Goal: Task Accomplishment & Management: Manage account settings

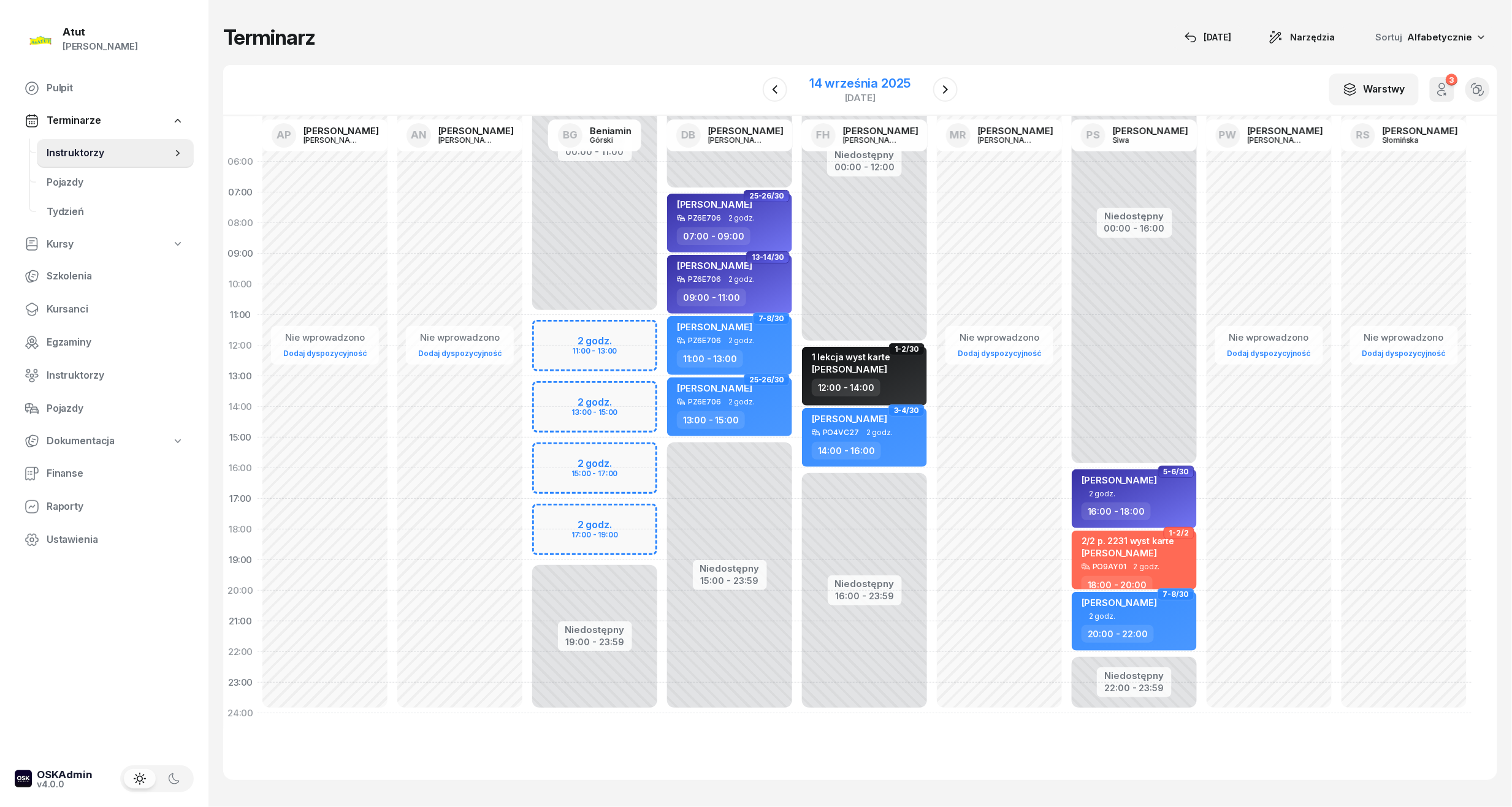
click at [839, 87] on div "14 września 2025" at bounding box center [859, 83] width 102 height 12
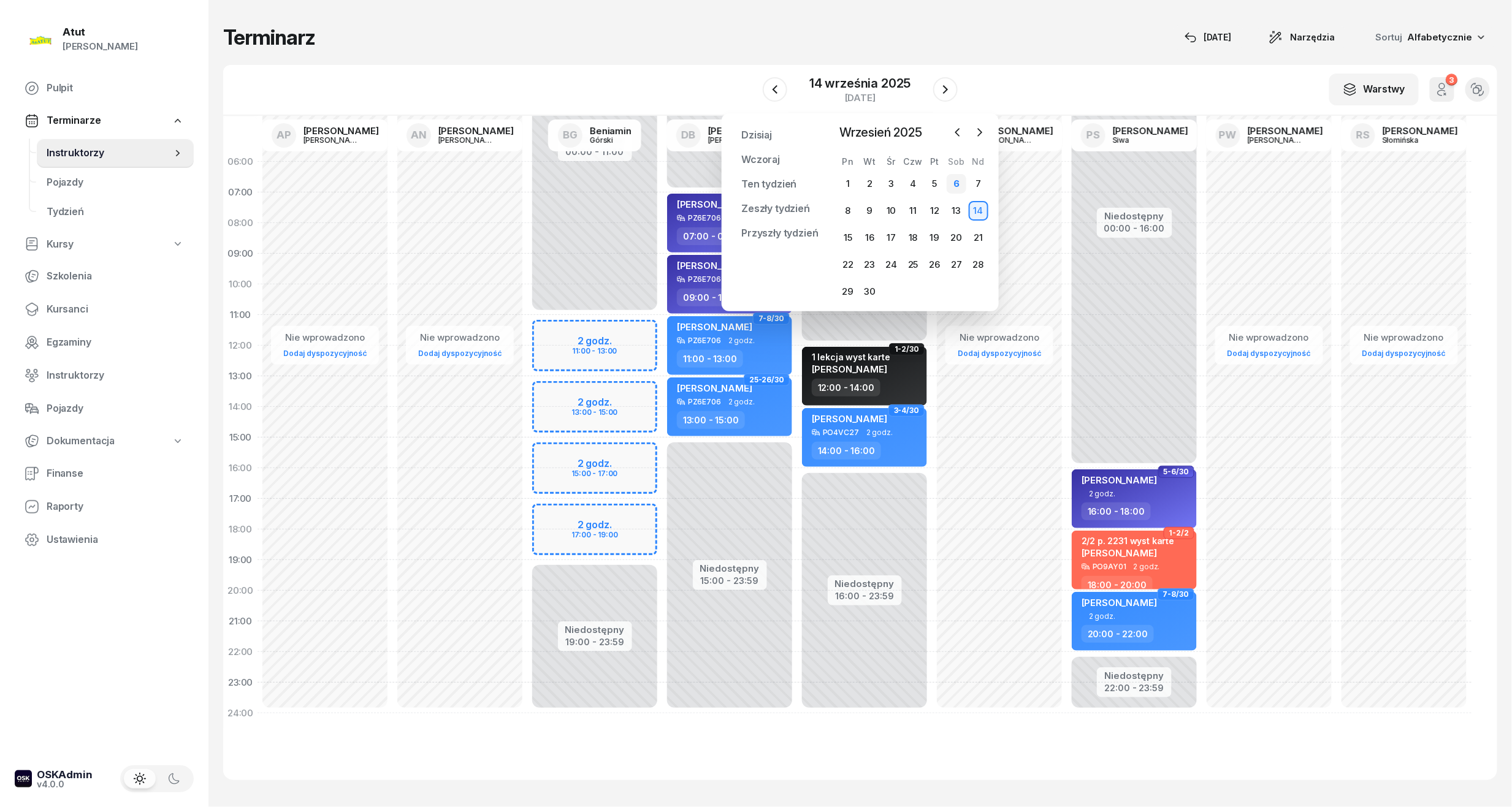
click at [958, 179] on div "6" at bounding box center [956, 184] width 19 height 19
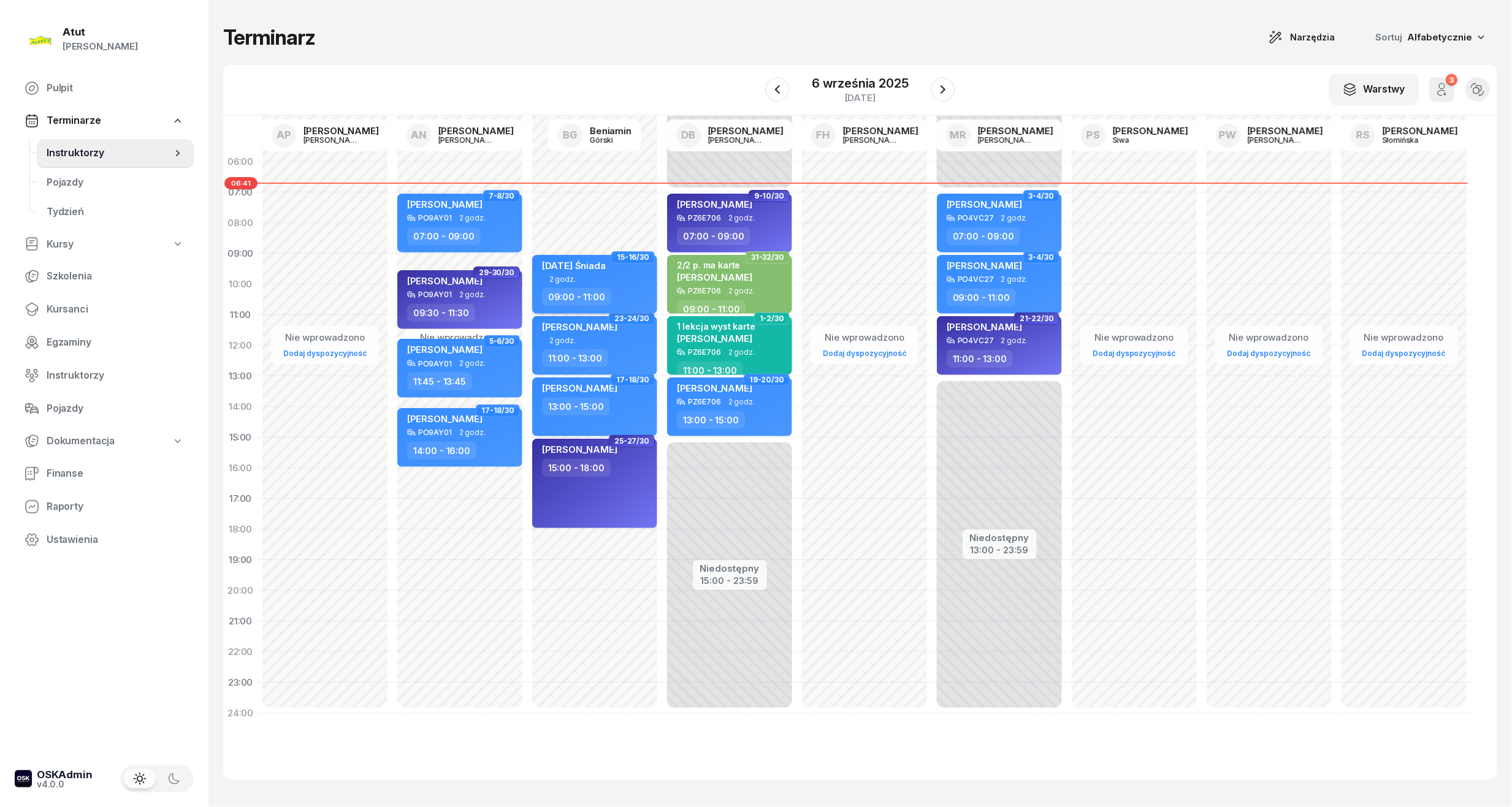
click at [586, 262] on span "[DATE] Śniada" at bounding box center [574, 265] width 64 height 11
select select "09"
select select "11"
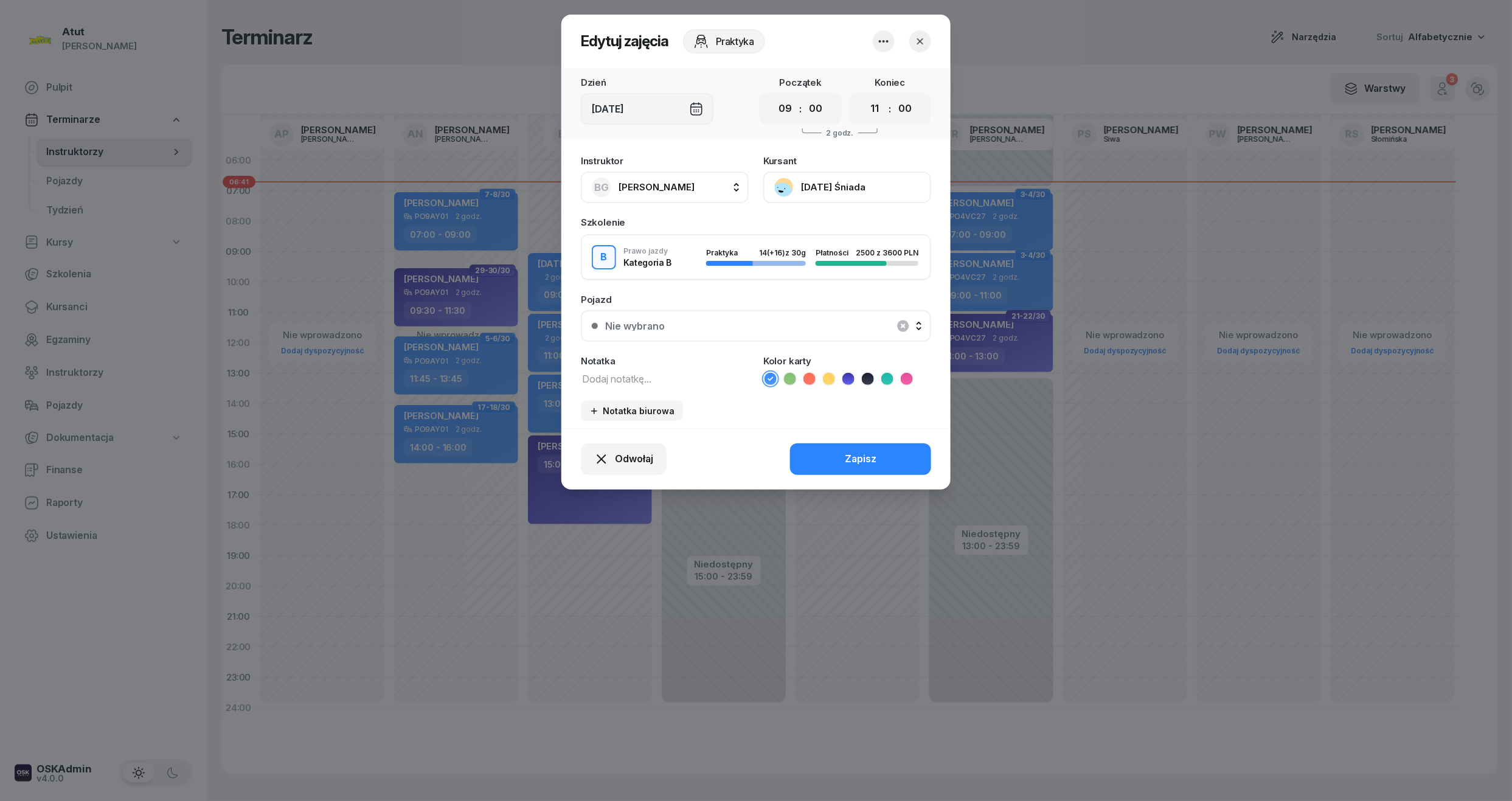
click at [819, 193] on button "[DATE] Śniada" at bounding box center [848, 188] width 168 height 32
click at [810, 231] on div "Otwórz profil" at bounding box center [802, 229] width 59 height 16
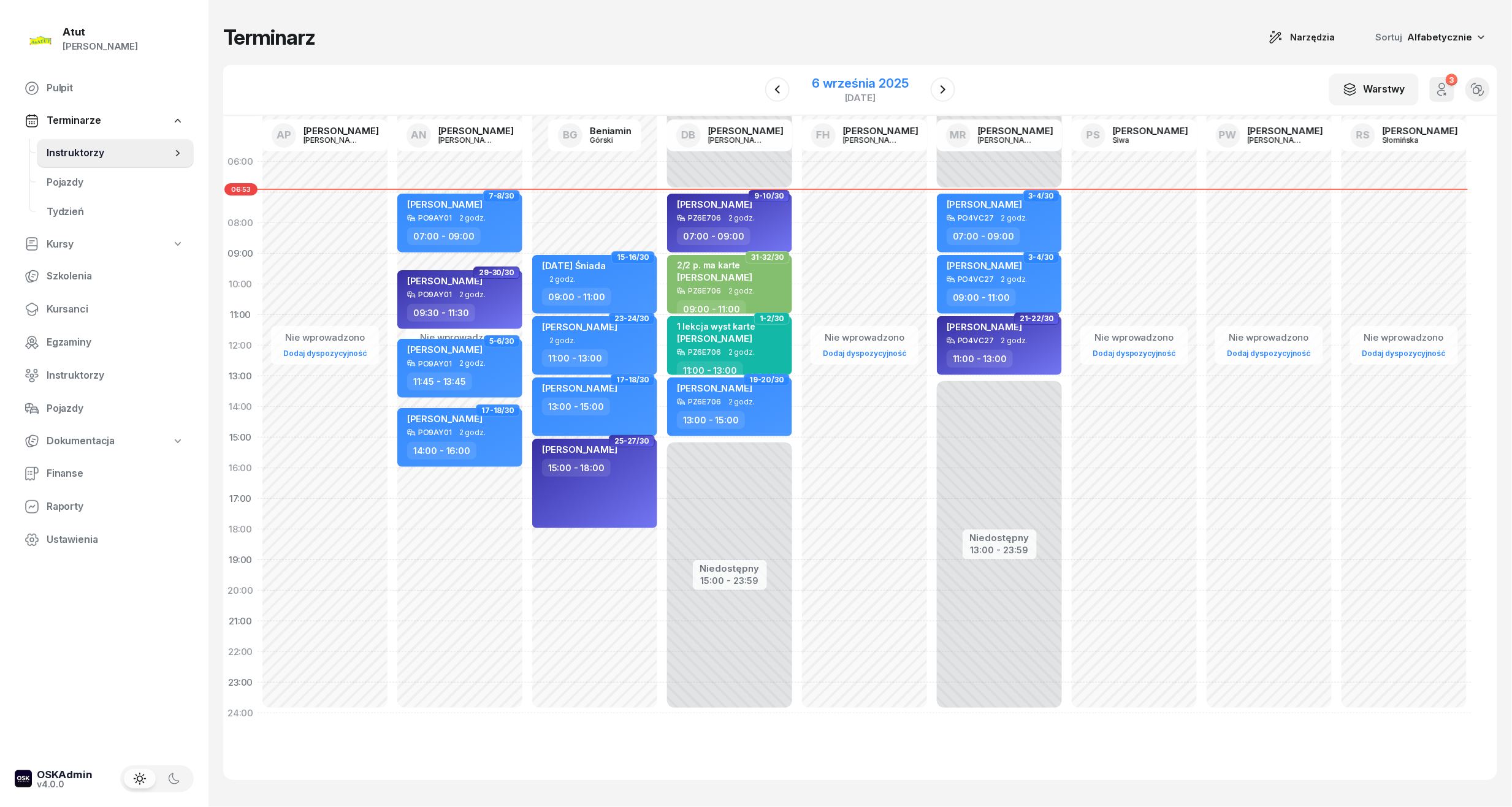
click at [876, 79] on div "6 września 2025" at bounding box center [860, 83] width 97 height 12
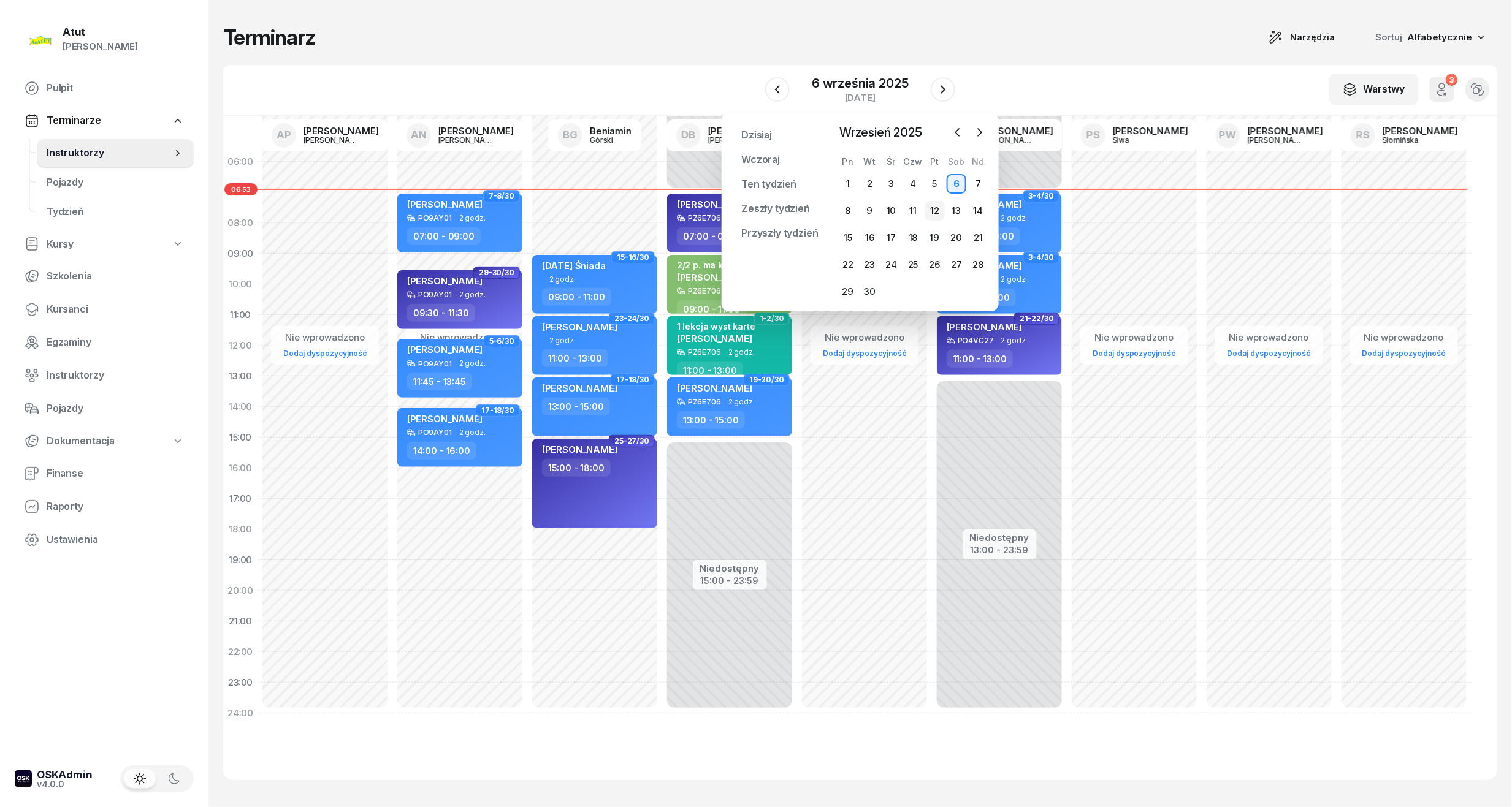
click at [937, 207] on div "12" at bounding box center [934, 211] width 19 height 19
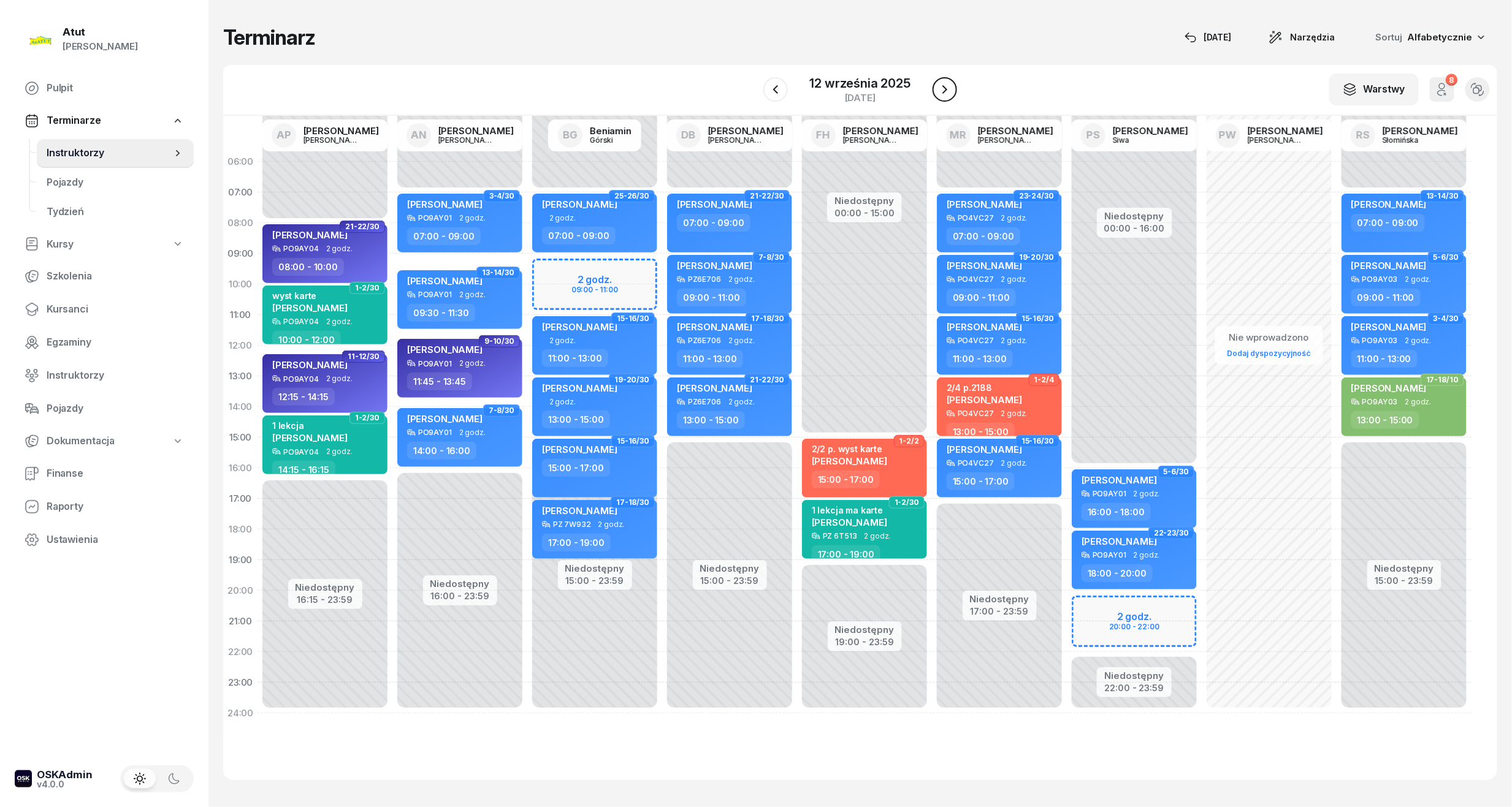
click at [945, 84] on icon "button" at bounding box center [944, 89] width 15 height 15
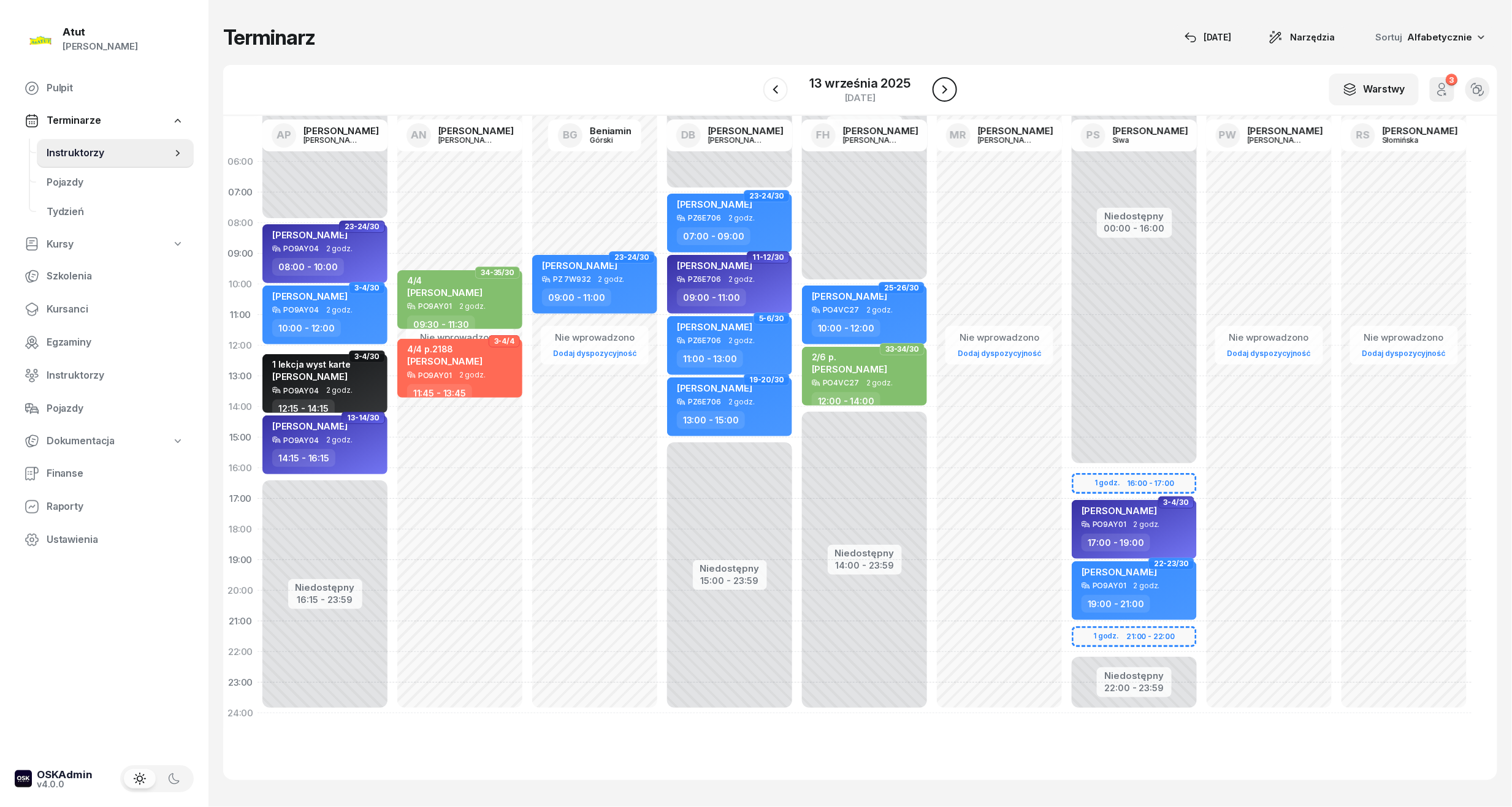
click at [945, 84] on icon "button" at bounding box center [944, 89] width 15 height 15
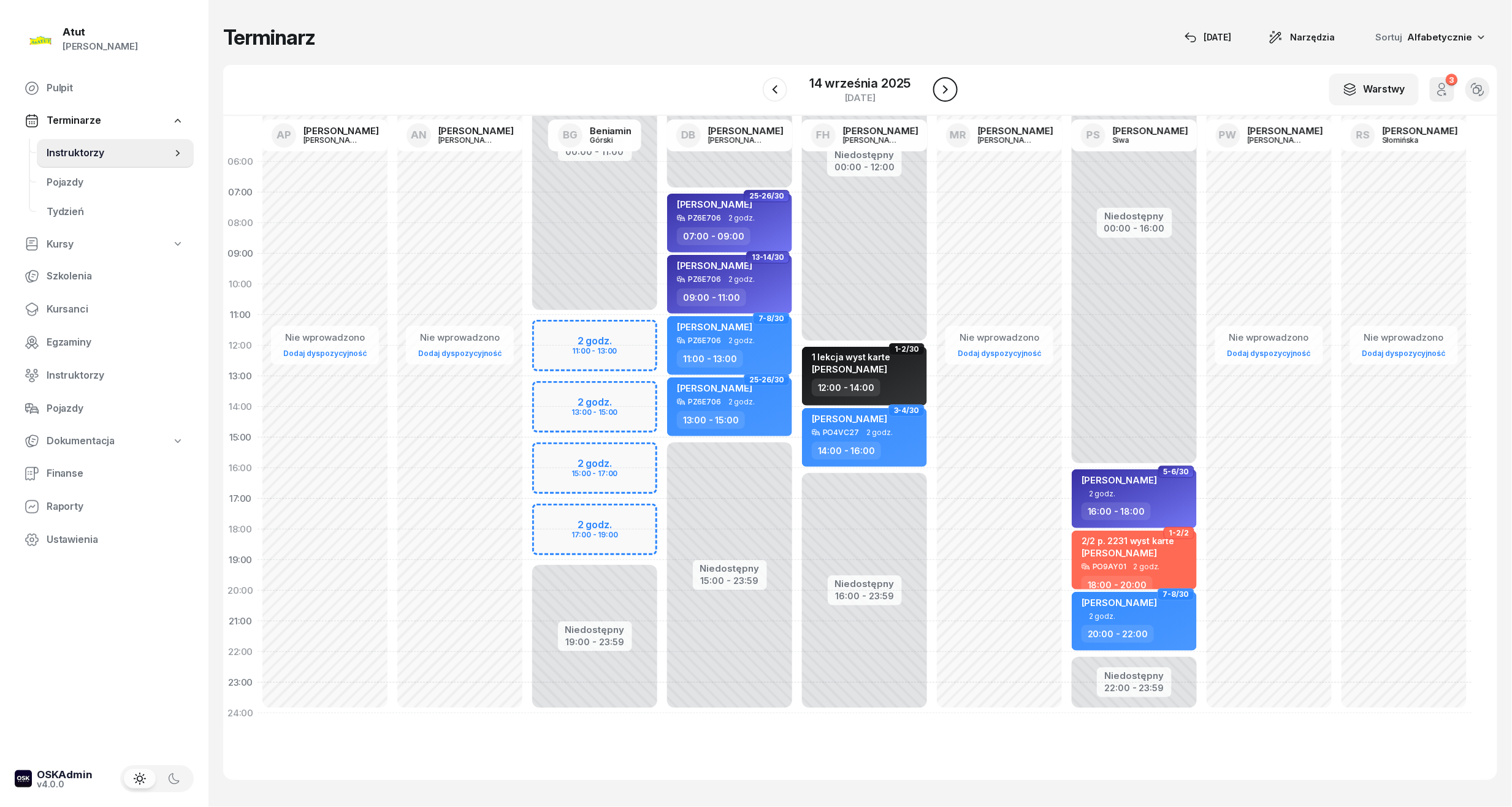
click at [945, 84] on icon "button" at bounding box center [945, 89] width 15 height 15
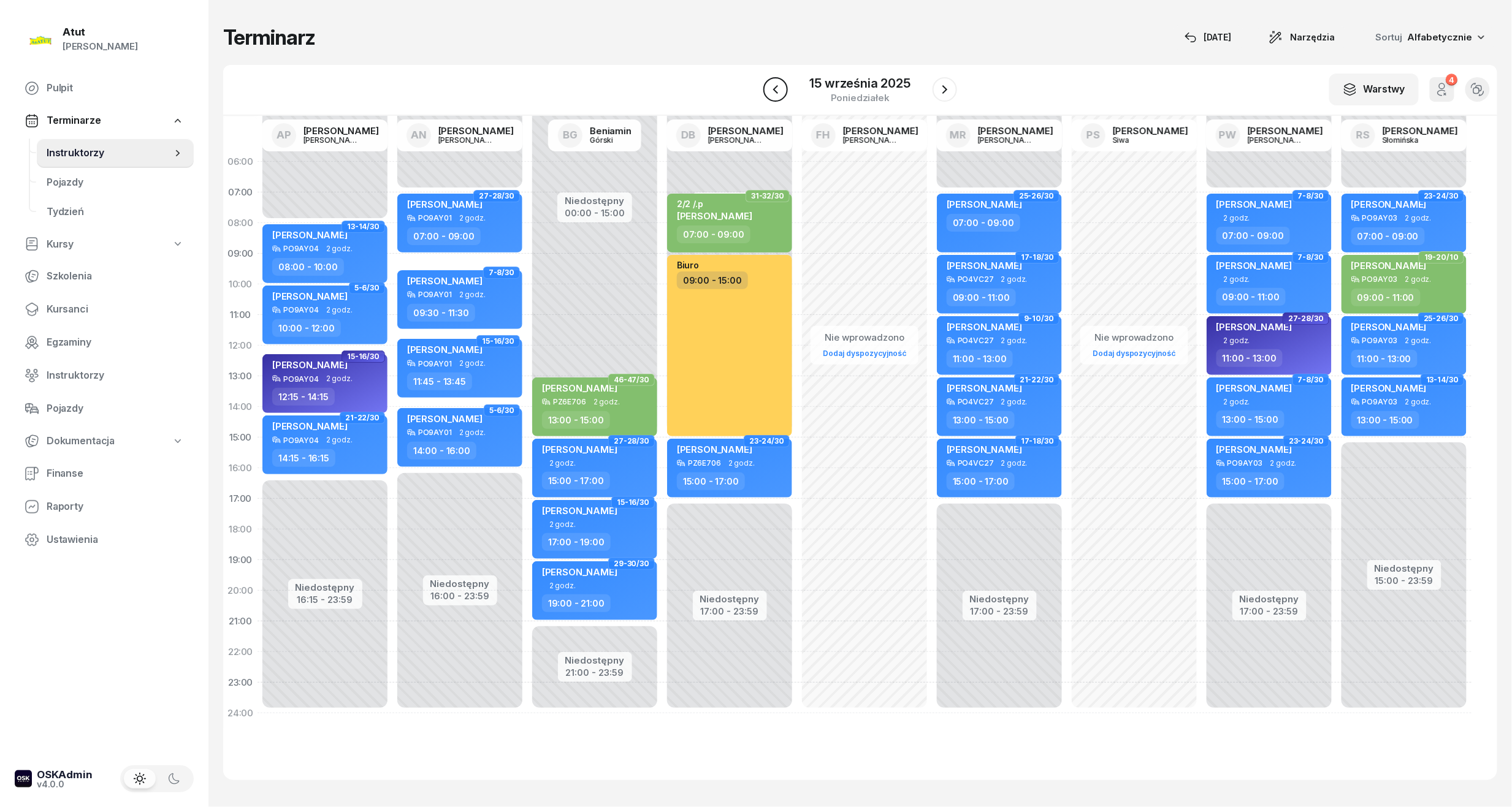
click at [775, 87] on icon "button" at bounding box center [775, 89] width 15 height 15
